Goal: Information Seeking & Learning: Find specific fact

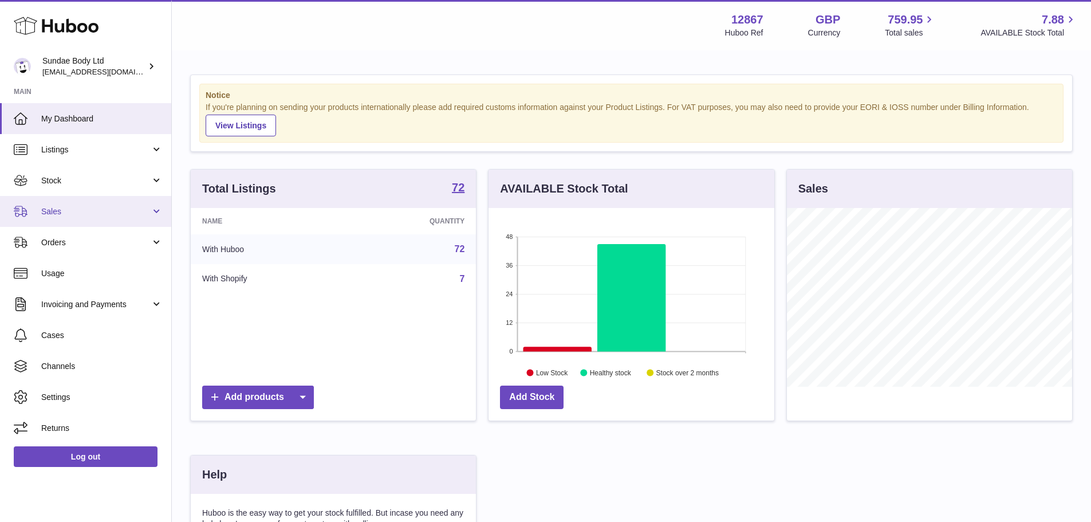
click at [61, 206] on span "Sales" at bounding box center [95, 211] width 109 height 11
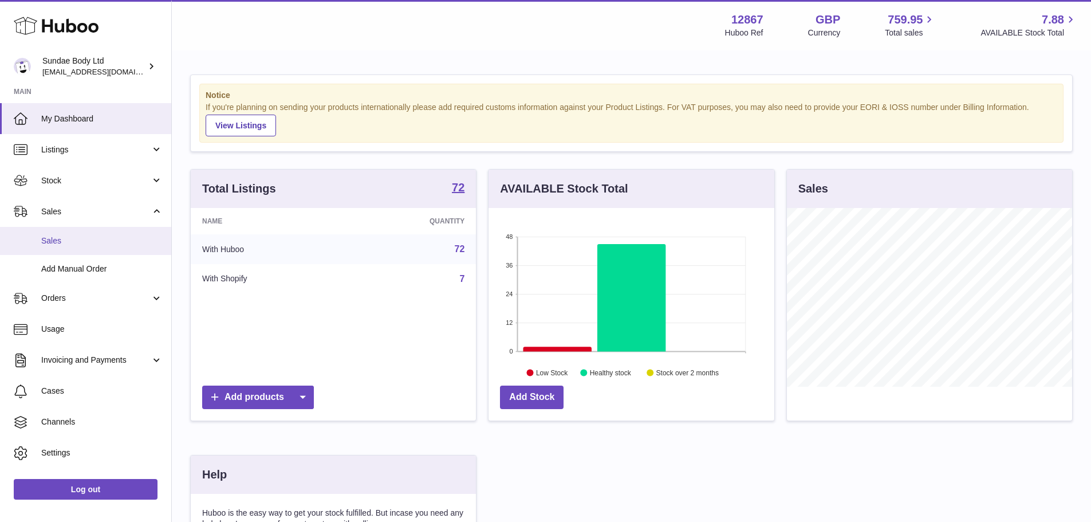
click at [64, 234] on link "Sales" at bounding box center [85, 241] width 171 height 28
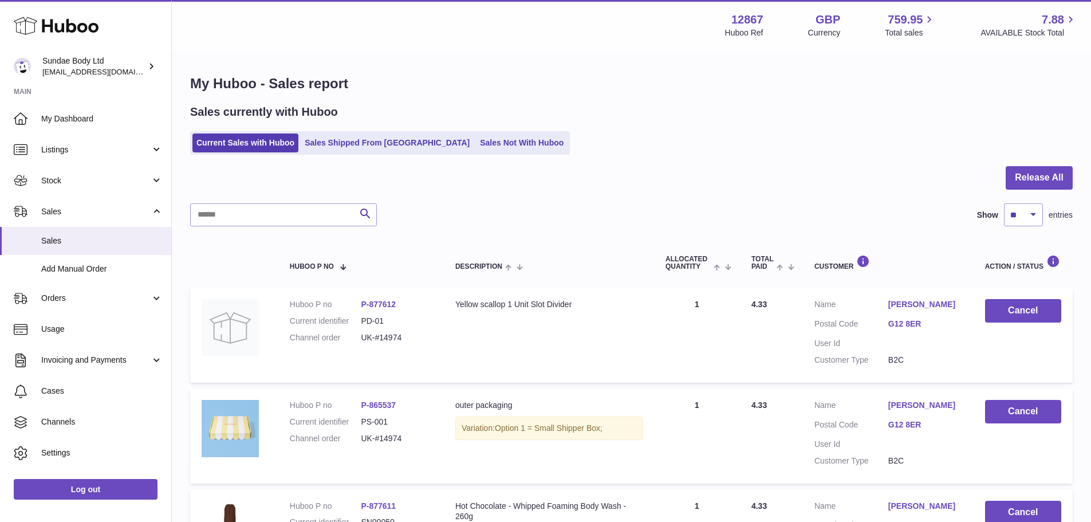
click at [376, 154] on ul "Current Sales with Huboo Sales Shipped From Huboo Sales Not With Huboo" at bounding box center [380, 142] width 380 height 23
click at [373, 142] on link "Sales Shipped From [GEOGRAPHIC_DATA]" at bounding box center [387, 142] width 173 height 19
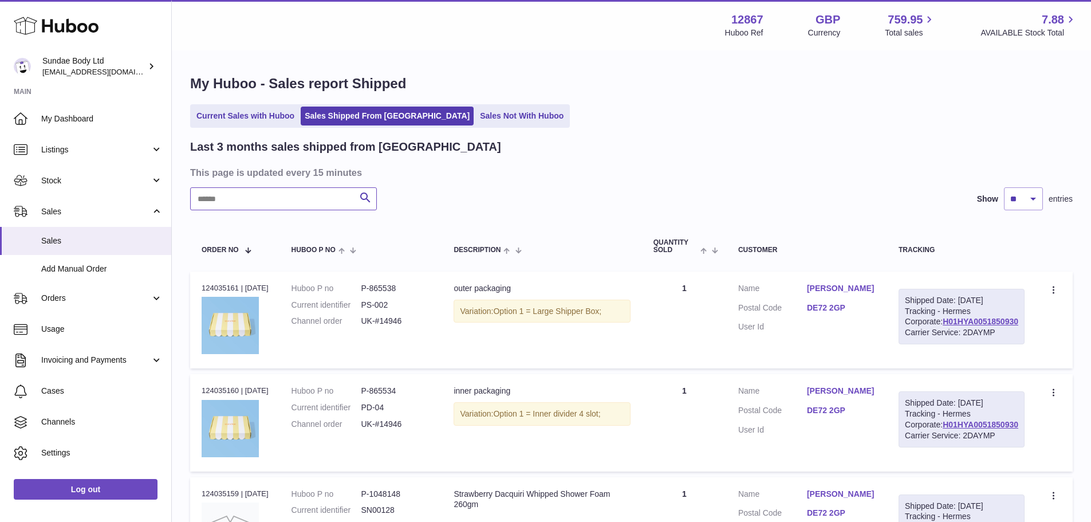
click at [302, 198] on input "text" at bounding box center [283, 198] width 187 height 23
paste input "*********"
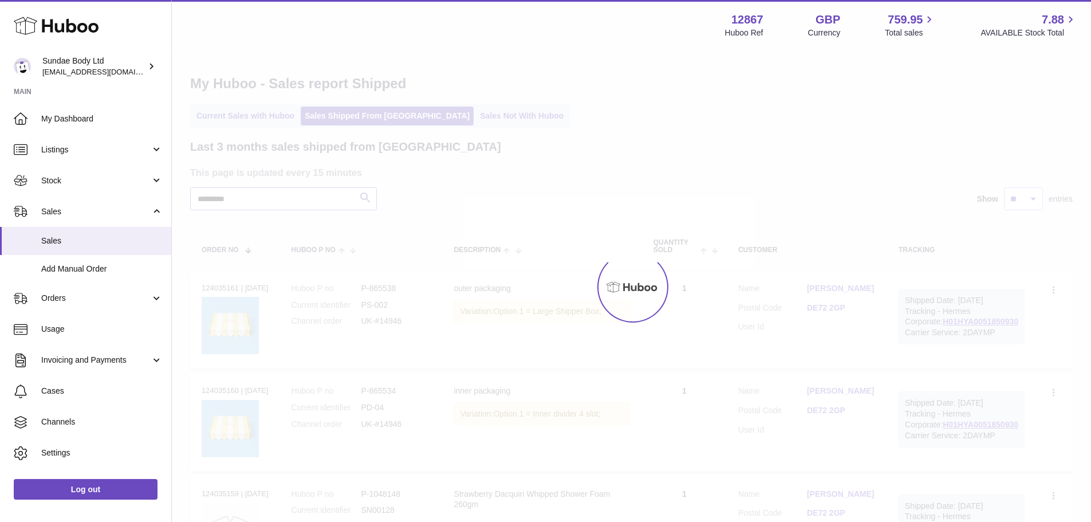
type input "*********"
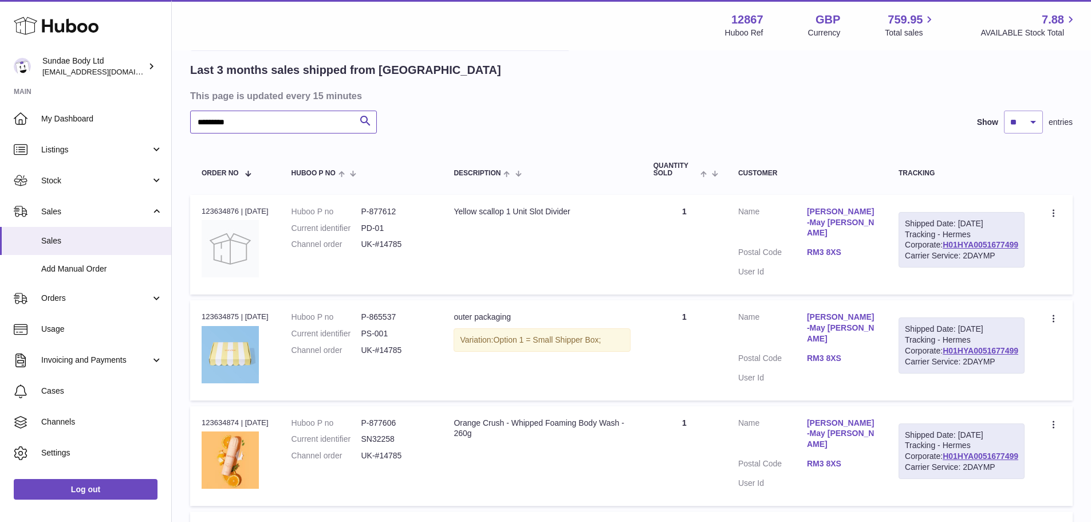
scroll to position [52, 0]
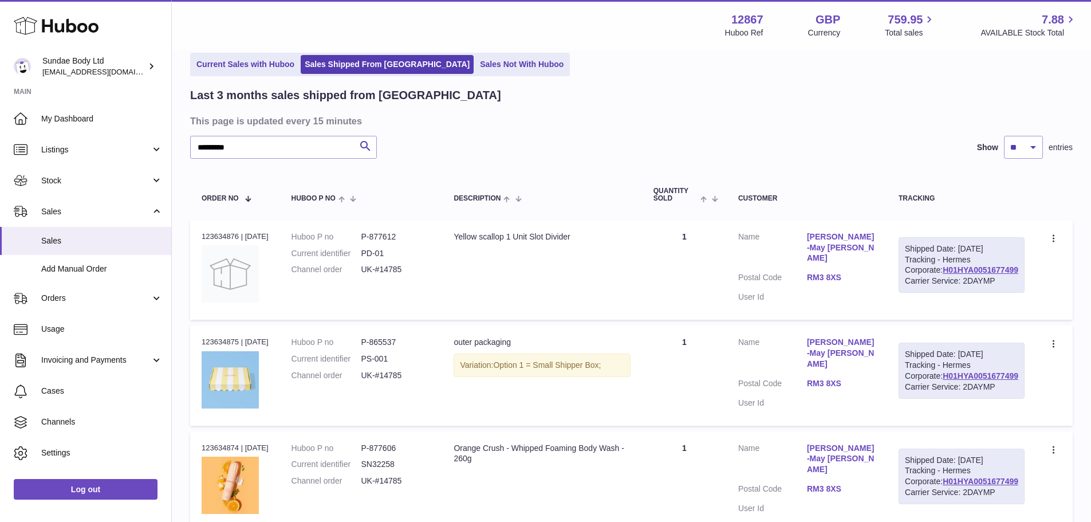
click at [559, 135] on div "Last 3 months sales shipped from [GEOGRAPHIC_DATA] This page is updated every 1…" at bounding box center [631, 524] width 882 height 872
click at [579, 105] on div "Last 3 months sales shipped from [GEOGRAPHIC_DATA] This page is updated every 1…" at bounding box center [631, 524] width 882 height 872
click at [600, 148] on div "********* Search Show ** ** ** entries" at bounding box center [631, 147] width 882 height 23
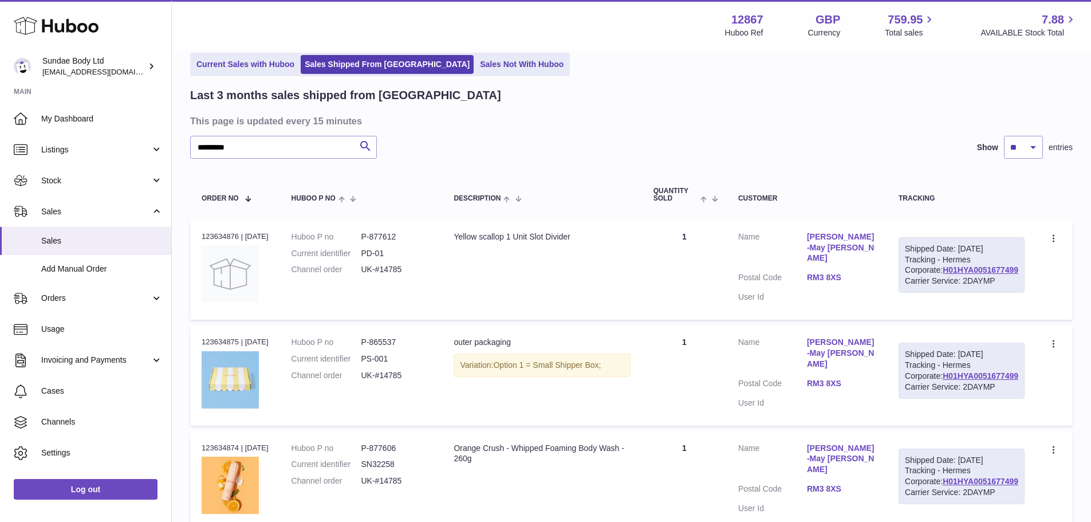
click at [600, 148] on div "********* Search Show ** ** ** entries" at bounding box center [631, 147] width 882 height 23
click at [495, 168] on div "Last 3 months sales shipped from [GEOGRAPHIC_DATA] This page is updated every 1…" at bounding box center [631, 524] width 882 height 872
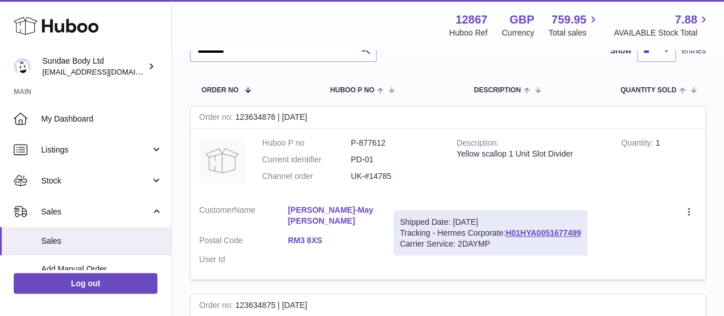
scroll to position [159, 0]
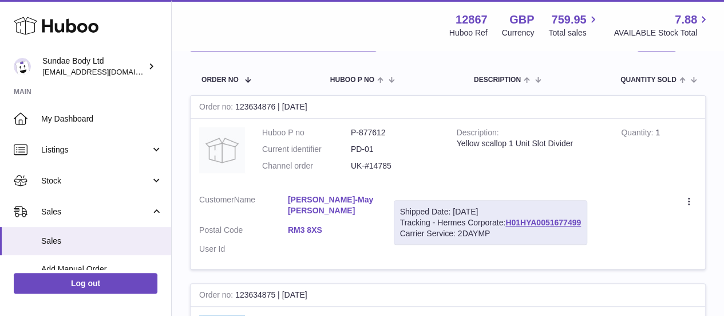
click at [372, 133] on dd "P-877612" at bounding box center [395, 132] width 89 height 11
copy dd "877612"
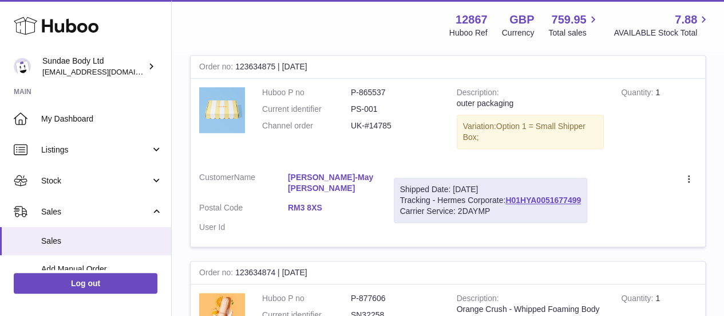
scroll to position [387, 0]
click at [374, 86] on dd "P-865537" at bounding box center [395, 91] width 89 height 11
copy dd "865537"
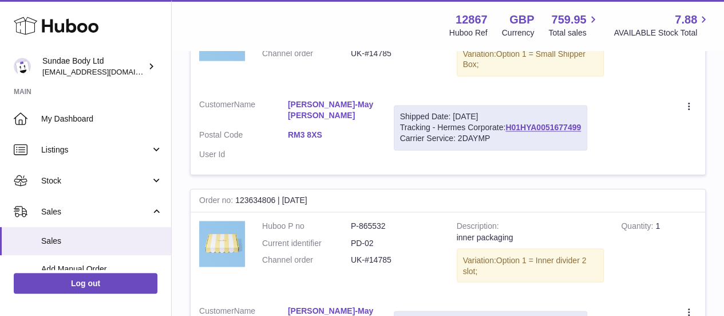
scroll to position [853, 0]
click at [382, 220] on dd "P-865532" at bounding box center [395, 225] width 89 height 11
copy dd "865532"
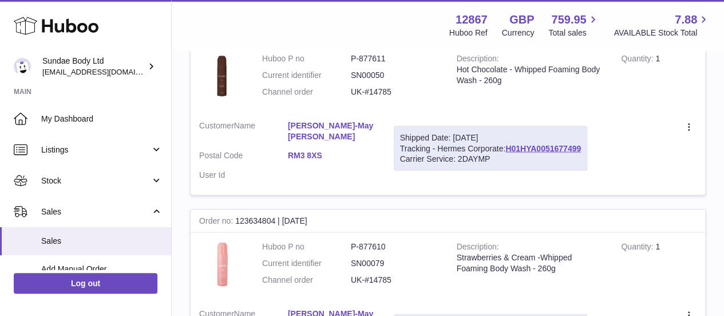
scroll to position [1224, 0]
click at [374, 242] on dd "P-877610" at bounding box center [395, 247] width 89 height 11
copy dd "877610"
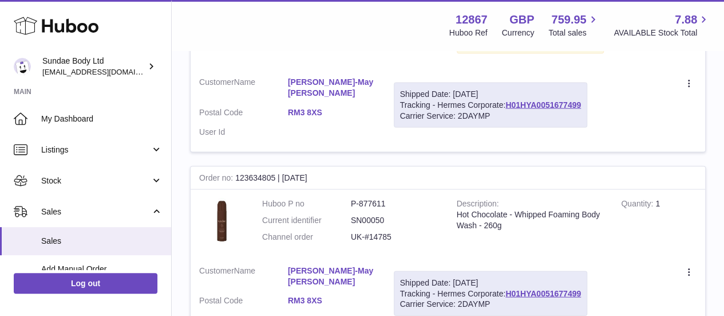
scroll to position [1054, 0]
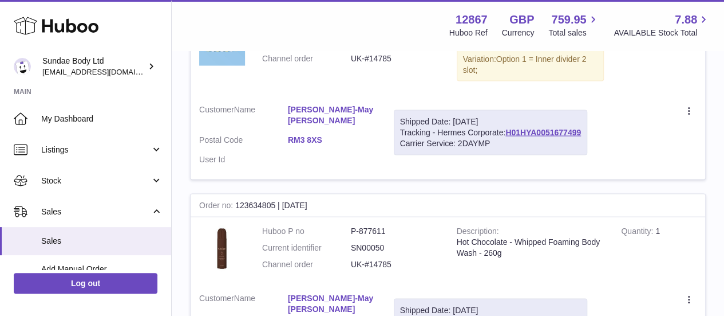
click at [376, 216] on td "Huboo P no P-877611 Current identifier SN00050 Channel order UK-#14785" at bounding box center [351, 249] width 195 height 67
copy dd "877611"
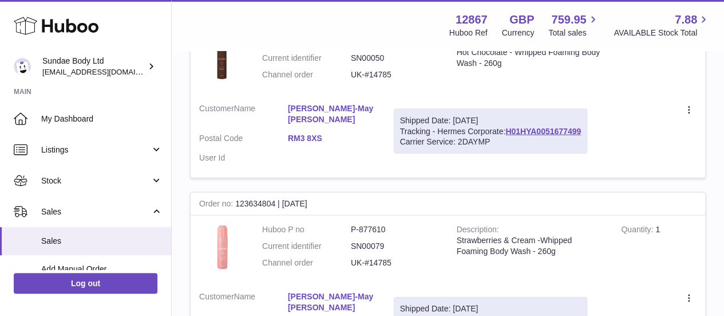
scroll to position [1244, 0]
click at [364, 223] on dl "Huboo P no P-877610 Current identifier SN00079 Channel order UK-#14785" at bounding box center [351, 248] width 178 height 50
copy dd "877610"
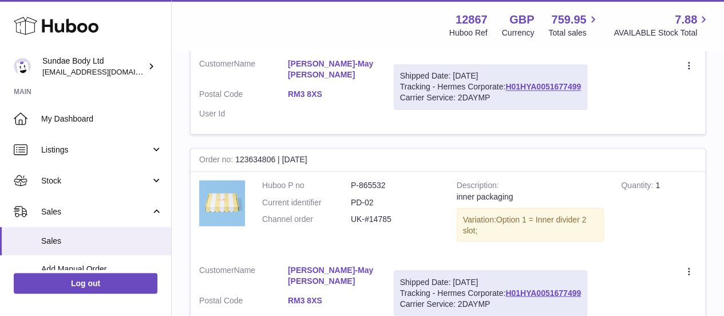
scroll to position [865, 0]
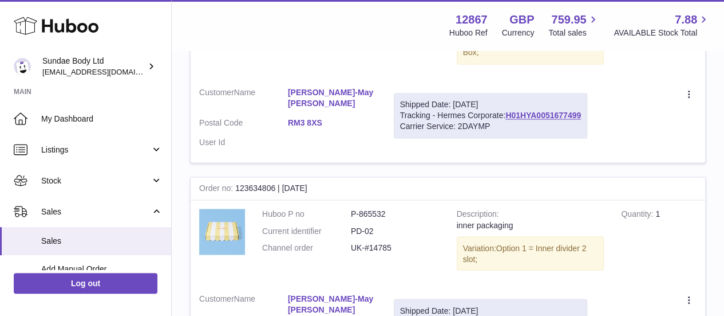
click at [380, 208] on dd "P-865532" at bounding box center [395, 213] width 89 height 11
copy dd "865532"
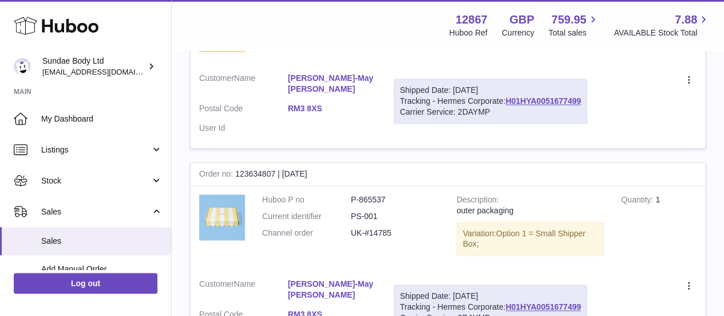
scroll to position [671, 0]
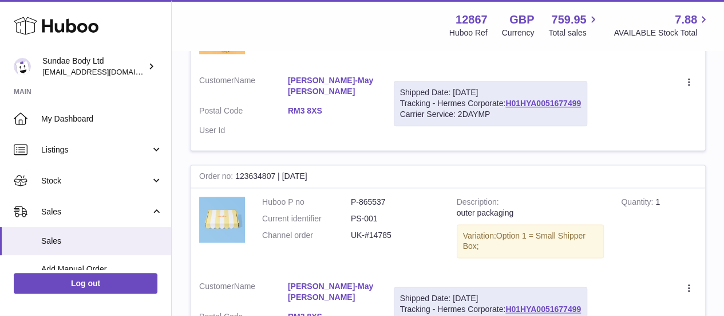
click at [373, 196] on dd "P-865537" at bounding box center [395, 201] width 89 height 11
copy dd "865537"
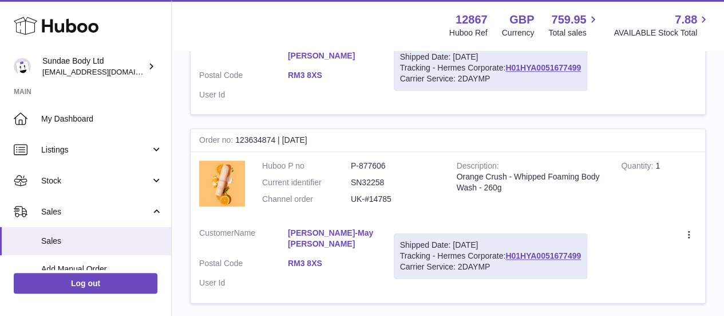
scroll to position [520, 0]
click at [378, 151] on td "Huboo P no P-877606 Current identifier SN32258 Channel order UK-#14785" at bounding box center [351, 184] width 195 height 67
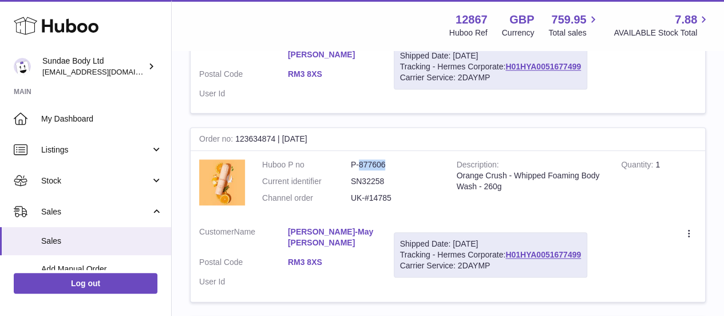
click at [378, 151] on td "Huboo P no P-877606 Current identifier SN32258 Channel order UK-#14785" at bounding box center [351, 184] width 195 height 67
copy dd "877606"
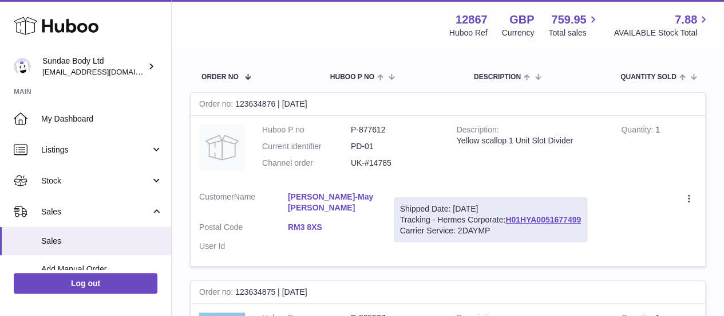
scroll to position [148, 0]
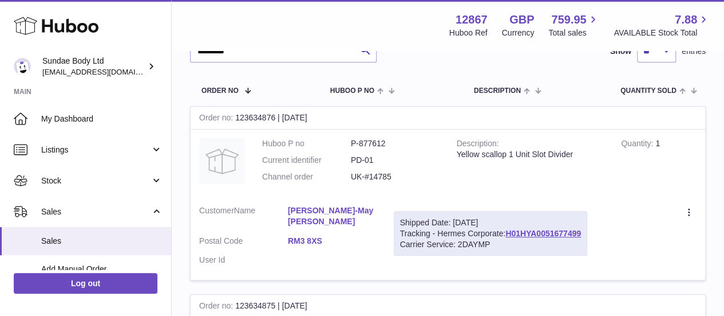
click at [384, 140] on dd "P-877612" at bounding box center [395, 143] width 89 height 11
click at [362, 138] on dd "P-877612" at bounding box center [395, 143] width 89 height 11
copy dd "877612"
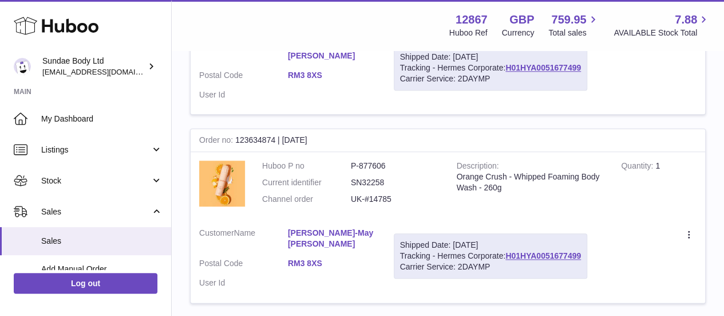
scroll to position [518, 0]
